Goal: Check status: Check status

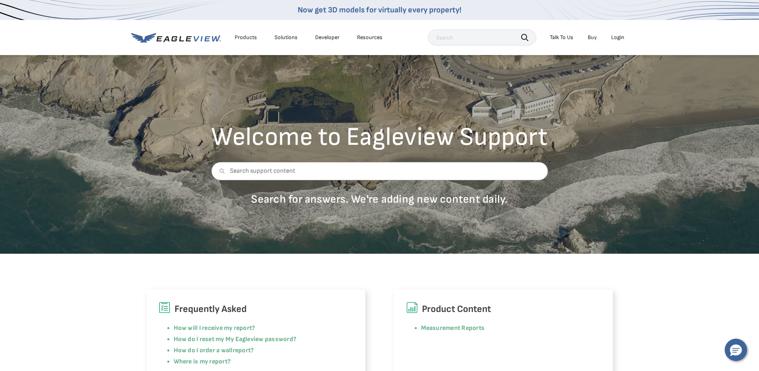
click at [617, 36] on div "Login" at bounding box center [617, 37] width 13 height 7
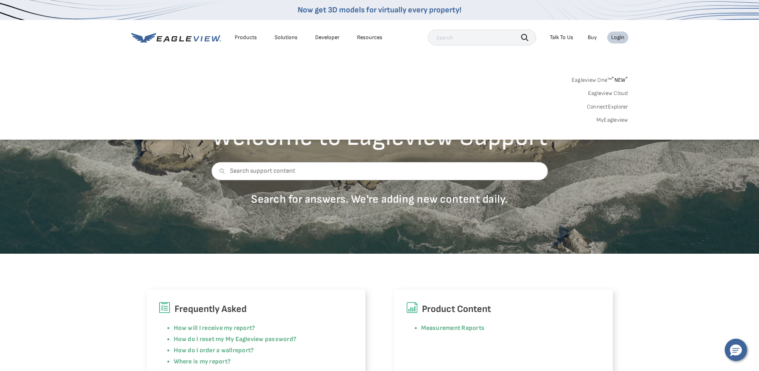
click at [619, 122] on link "MyEagleview" at bounding box center [612, 119] width 32 height 7
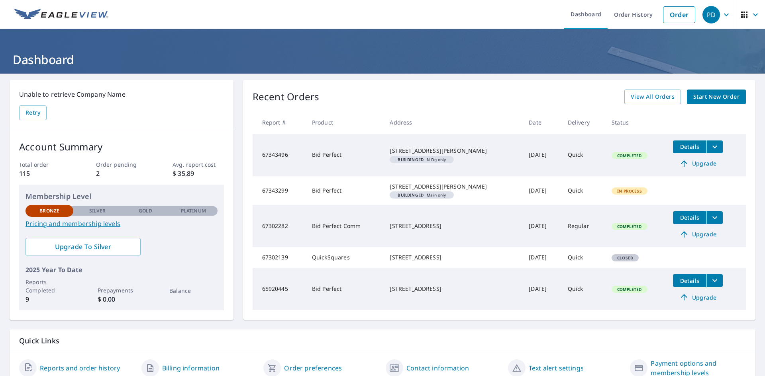
click at [327, 161] on td "Bid Perfect" at bounding box center [345, 155] width 78 height 42
click at [682, 151] on button "Details" at bounding box center [689, 147] width 33 height 13
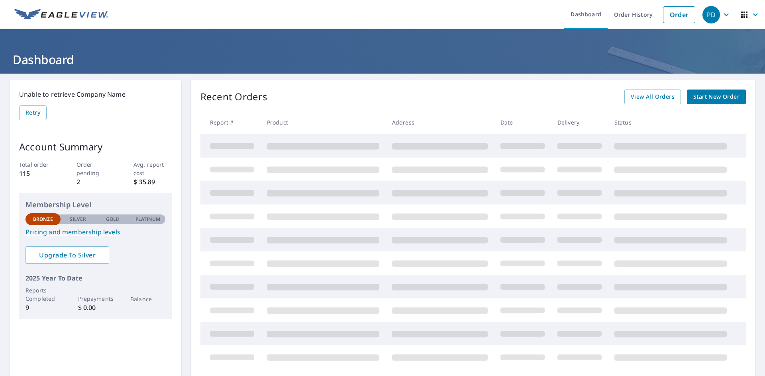
click at [724, 14] on icon "button" at bounding box center [726, 14] width 5 height 3
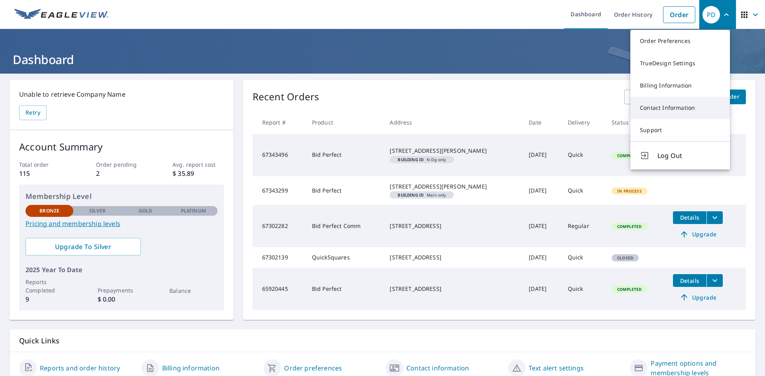
click at [654, 111] on link "Contact Information" at bounding box center [680, 108] width 100 height 22
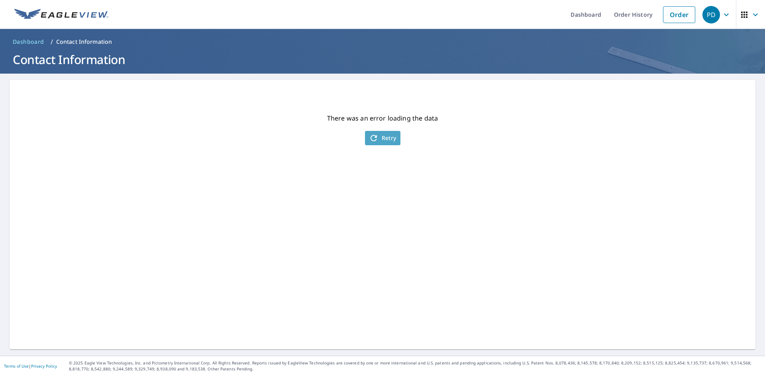
click at [381, 136] on span "Retry" at bounding box center [382, 138] width 27 height 10
click at [712, 15] on div "PD" at bounding box center [711, 15] width 18 height 18
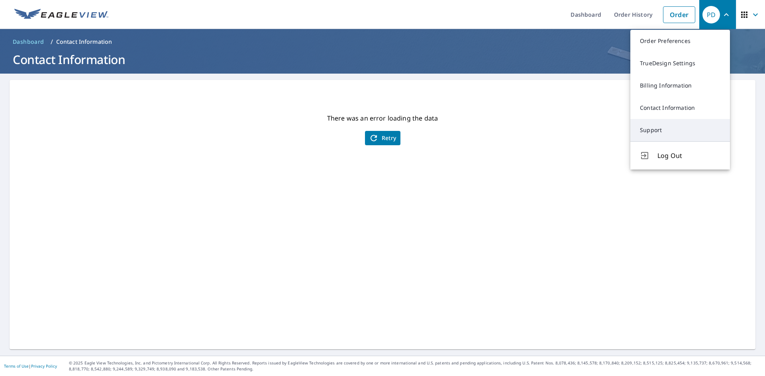
click at [655, 133] on link "Support" at bounding box center [680, 130] width 100 height 22
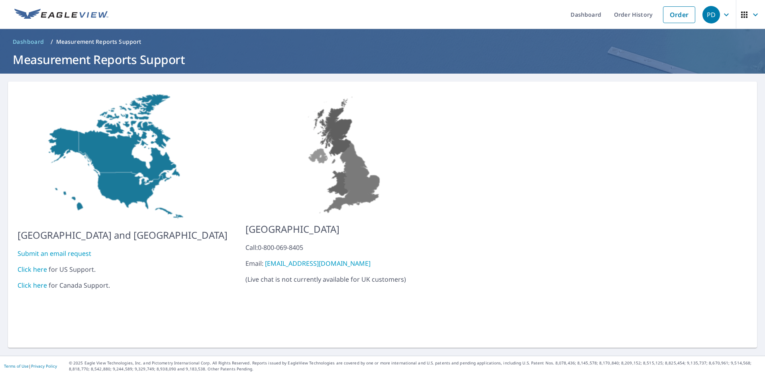
click at [31, 265] on link "Click here" at bounding box center [32, 269] width 29 height 9
click at [663, 16] on link "Order" at bounding box center [679, 14] width 32 height 17
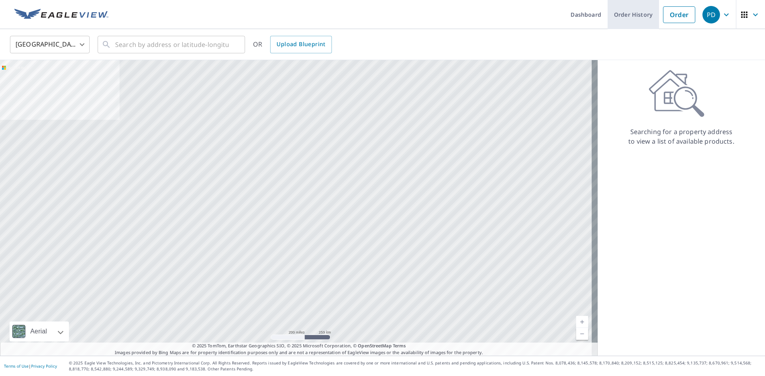
click at [628, 16] on link "Order History" at bounding box center [633, 14] width 51 height 29
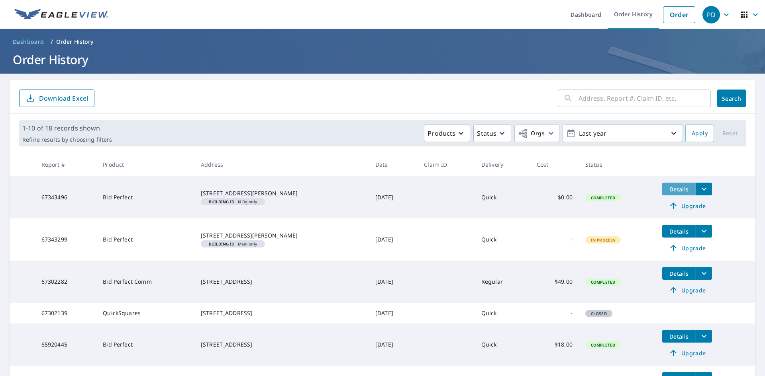
click at [670, 192] on span "Details" at bounding box center [679, 190] width 24 height 8
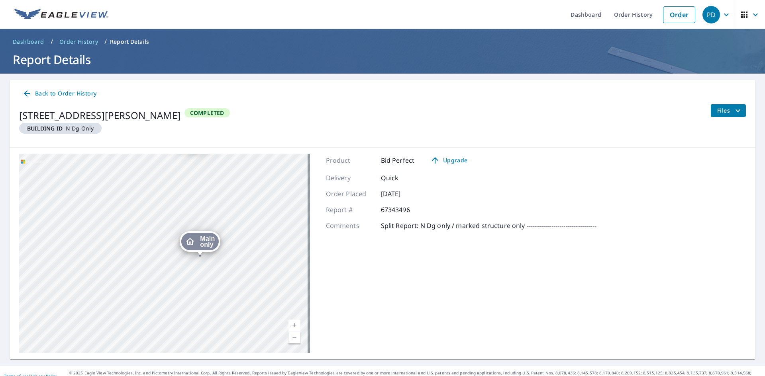
drag, startPoint x: 68, startPoint y: 241, endPoint x: 174, endPoint y: 284, distance: 114.6
click at [174, 284] on div "N Dg only 281 E 1700 N Mona, UT 84645 Main only 281 E 1700 N Mona, UT 84645" at bounding box center [164, 253] width 291 height 199
click at [214, 261] on div "N Dg only 281 E 1700 N Mona, UT 84645 Main only 281 E 1700 N Mona, UT 84645" at bounding box center [164, 253] width 291 height 199
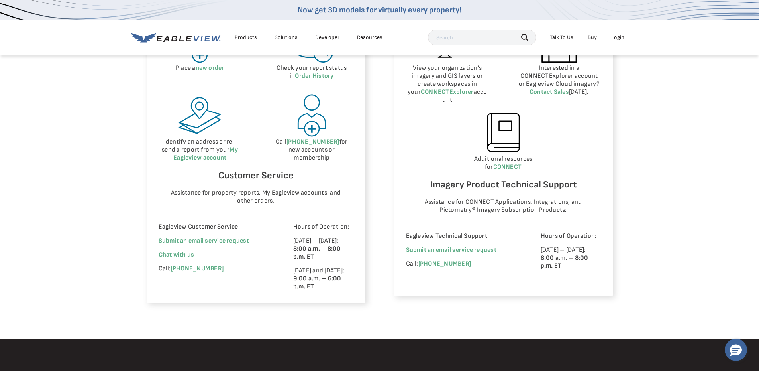
scroll to position [438, 0]
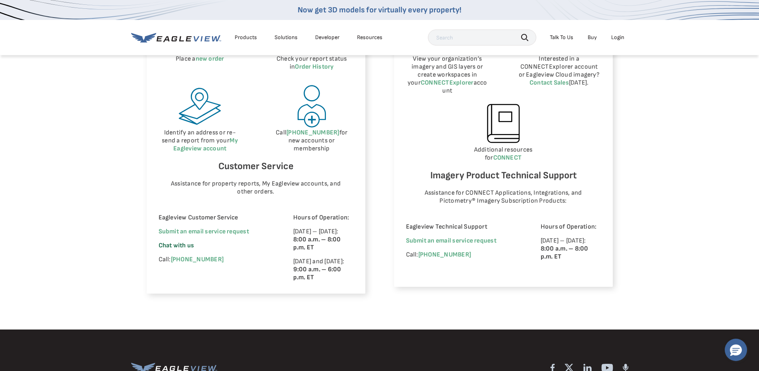
click at [189, 247] on span "Chat with us" at bounding box center [177, 245] width 36 height 8
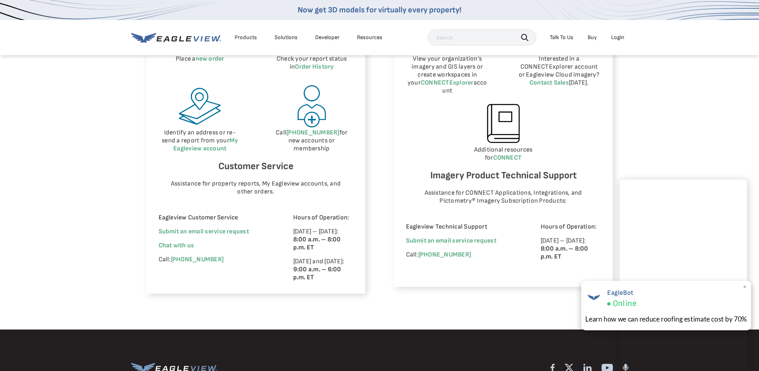
click at [745, 287] on span "×" at bounding box center [745, 286] width 4 height 8
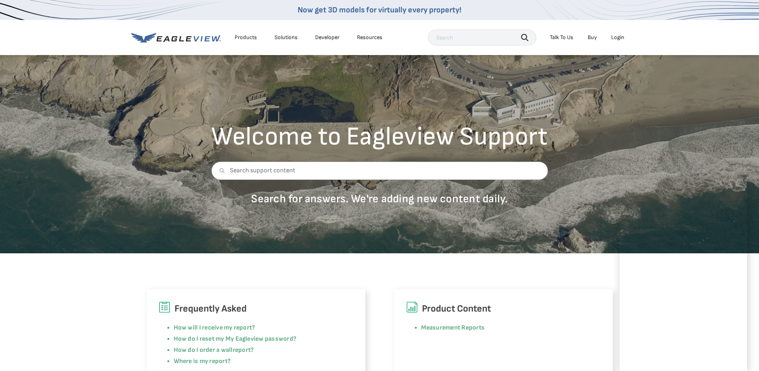
scroll to position [0, 0]
